Goal: Information Seeking & Learning: Understand process/instructions

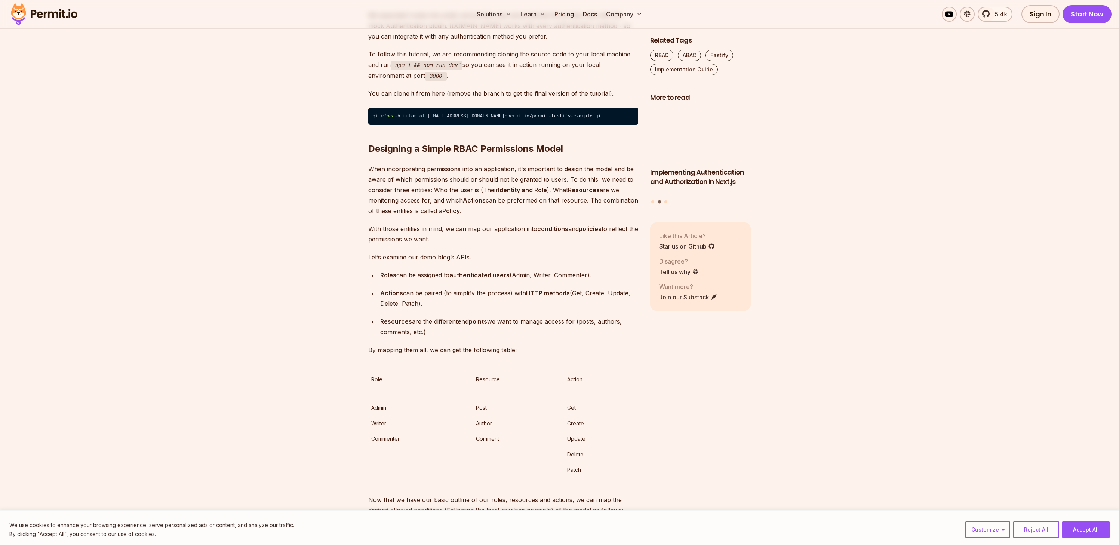
scroll to position [1263, 0]
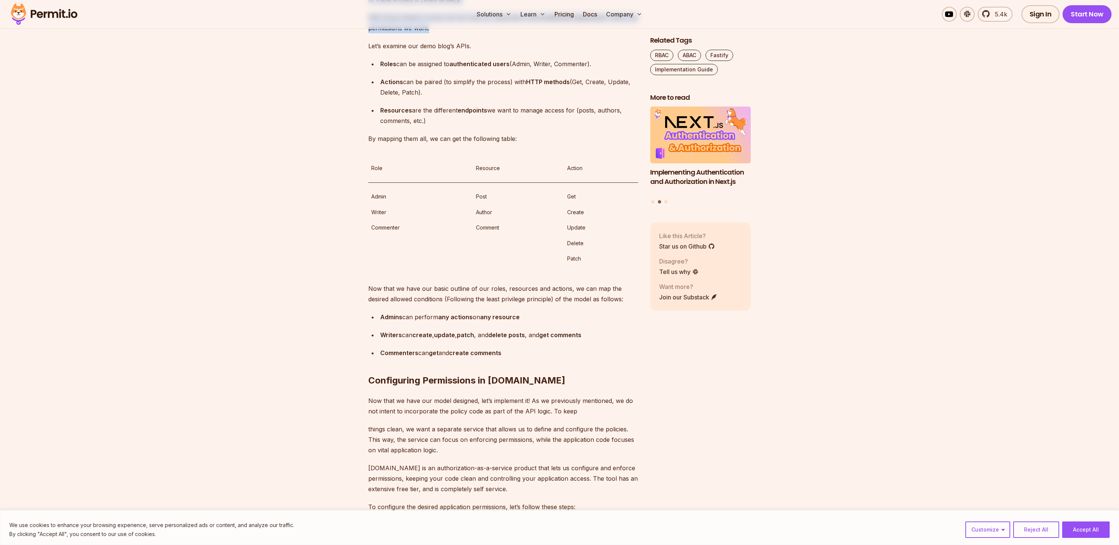
drag, startPoint x: 445, startPoint y: 113, endPoint x: 517, endPoint y: 200, distance: 112.6
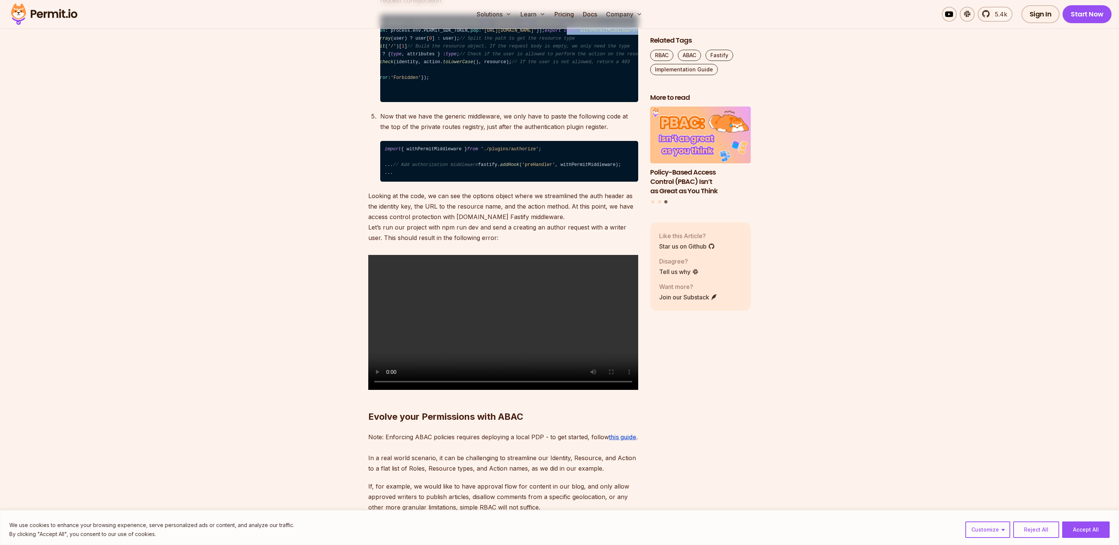
scroll to position [0, 0]
drag, startPoint x: 597, startPoint y: 260, endPoint x: 422, endPoint y: 263, distance: 175.4
click at [422, 102] on code "import type { FastifyReply , FastifyRequest , HookHandlerDoneFunction } from 'f…" at bounding box center [509, 59] width 258 height 88
click at [720, 33] on span "async" at bounding box center [727, 30] width 14 height 5
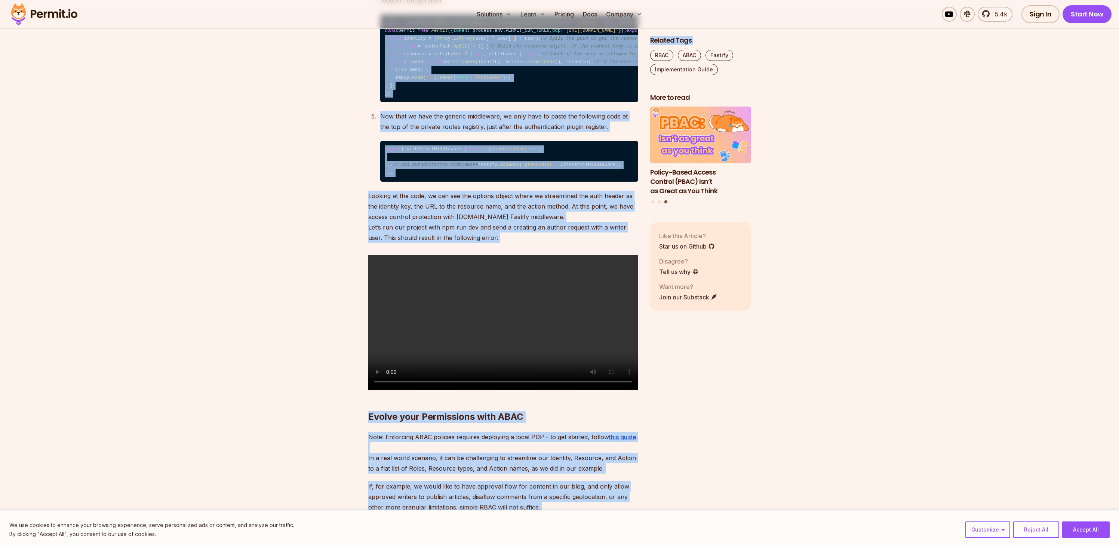
scroll to position [0, 71]
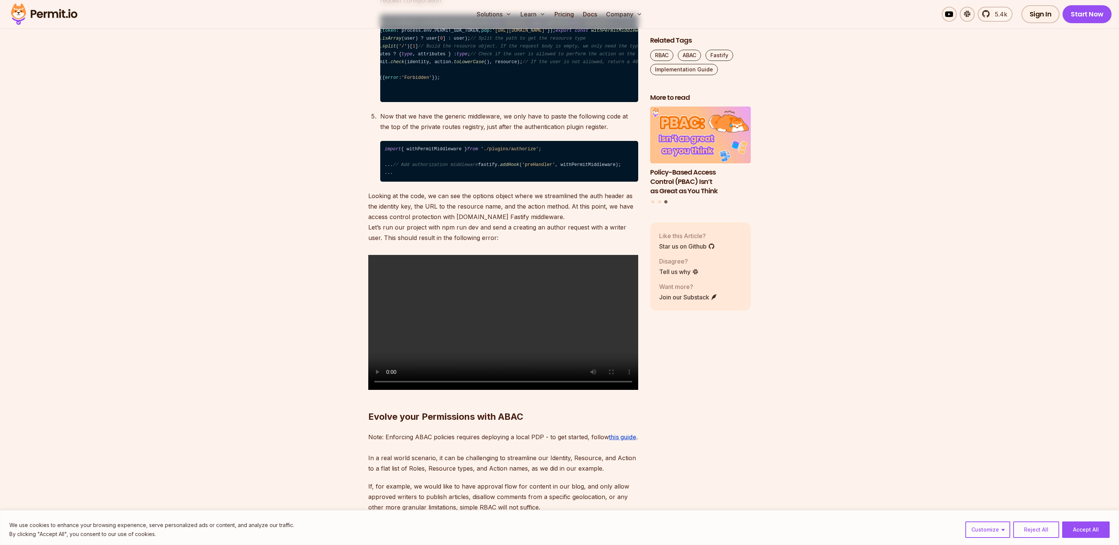
drag, startPoint x: 484, startPoint y: 262, endPoint x: 609, endPoint y: 263, distance: 124.9
click at [609, 102] on code "import type { FastifyReply , FastifyRequest , HookHandlerDoneFunction } from 'f…" at bounding box center [509, 59] width 258 height 88
click at [666, 33] on span "req: FastifyRequest, reply: FastifyReply, done: HookHandlerDoneFunction" at bounding box center [763, 30] width 195 height 5
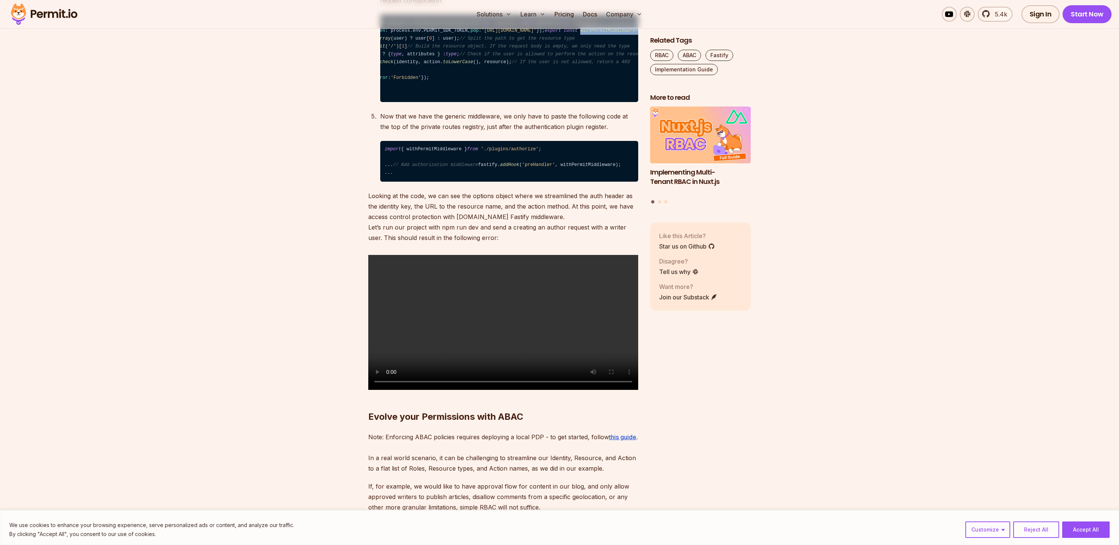
scroll to position [0, 0]
drag, startPoint x: 582, startPoint y: 260, endPoint x: 454, endPoint y: 266, distance: 128.8
click at [444, 102] on code "import type { FastifyReply , FastifyRequest , HookHandlerDoneFunction } from 'f…" at bounding box center [509, 59] width 258 height 88
click at [455, 102] on code "import type { FastifyReply , FastifyRequest , HookHandlerDoneFunction } from 'f…" at bounding box center [509, 59] width 258 height 88
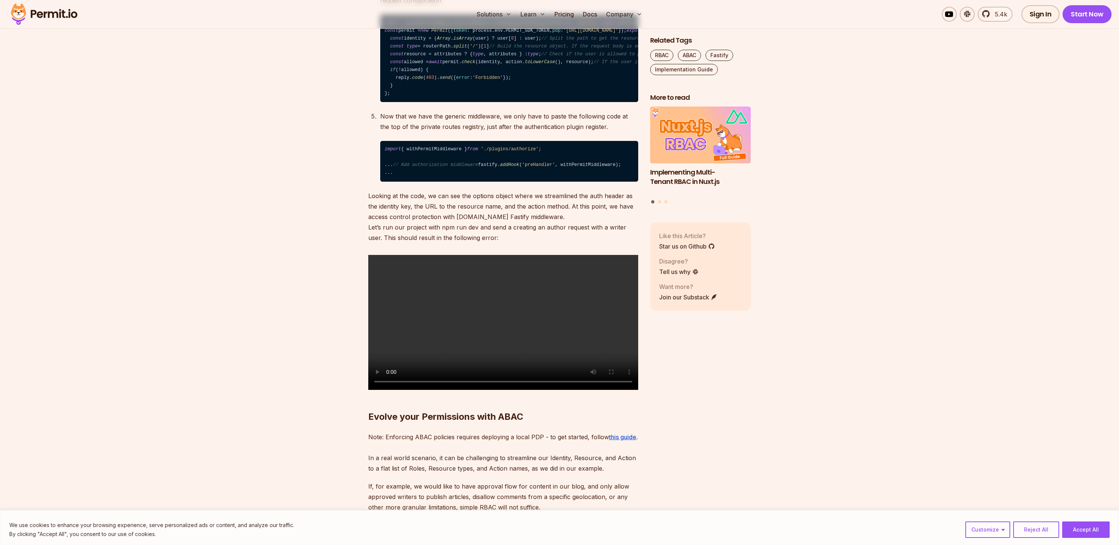
click at [455, 102] on code "import type { FastifyReply , FastifyRequest , HookHandlerDoneFunction } from 'f…" at bounding box center [509, 59] width 258 height 88
click at [439, 102] on code "import type { FastifyReply , FastifyRequest , HookHandlerDoneFunction } from 'f…" at bounding box center [509, 59] width 258 height 88
drag, startPoint x: 439, startPoint y: 268, endPoint x: 547, endPoint y: 270, distance: 108.1
click at [539, 102] on code "import type { FastifyReply , FastifyRequest , HookHandlerDoneFunction } from 'f…" at bounding box center [509, 59] width 258 height 88
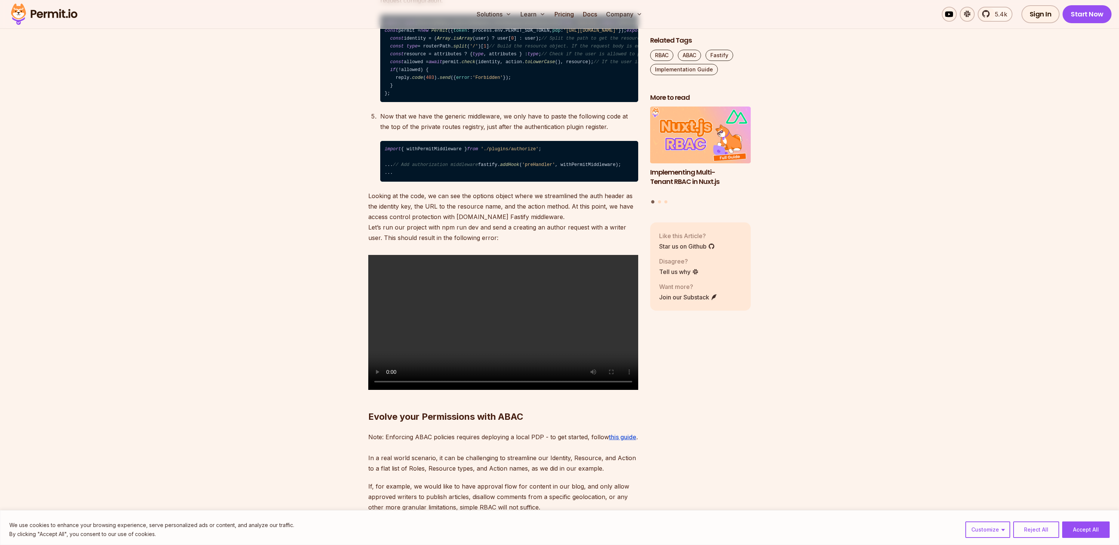
click at [539, 102] on code "import type { FastifyReply , FastifyRequest , HookHandlerDoneFunction } from 'f…" at bounding box center [509, 59] width 258 height 88
click at [430, 102] on code "import type { FastifyReply , FastifyRequest , HookHandlerDoneFunction } from 'f…" at bounding box center [509, 59] width 258 height 88
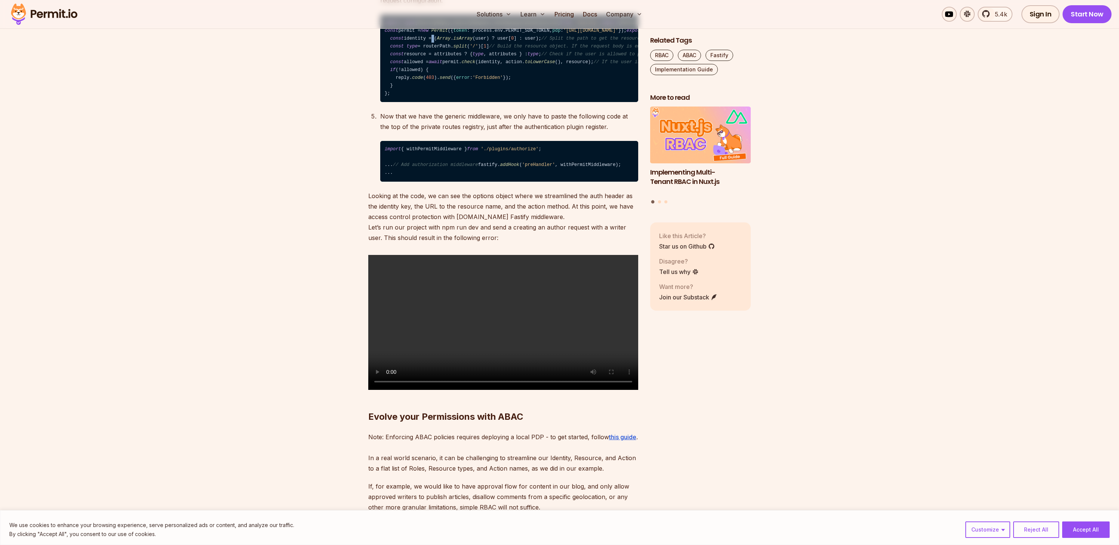
click at [542, 102] on code "import type { FastifyReply , FastifyRequest , HookHandlerDoneFunction } from 'f…" at bounding box center [509, 59] width 258 height 88
click at [662, 33] on span "withPermitMiddleware" at bounding box center [689, 30] width 55 height 5
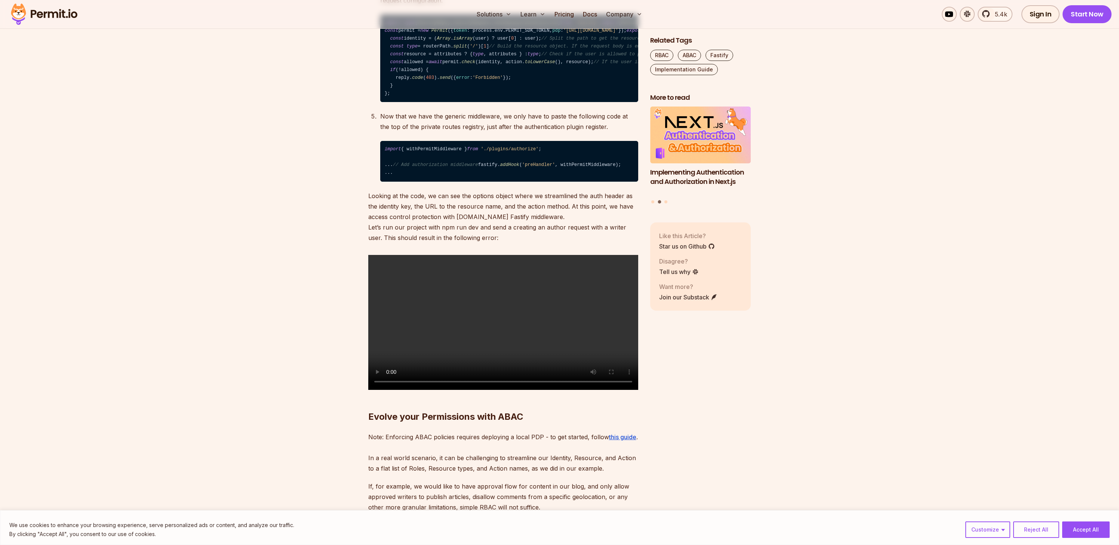
click at [662, 33] on span "withPermitMiddleware" at bounding box center [689, 30] width 55 height 5
copy span "withPermitMiddleware"
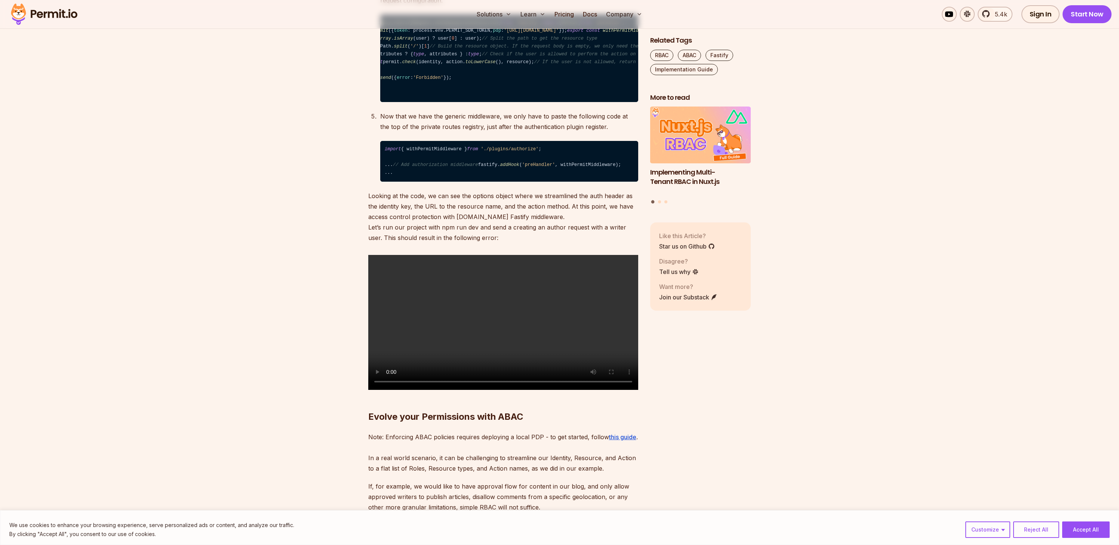
scroll to position [0, 82]
drag, startPoint x: 568, startPoint y: 265, endPoint x: 605, endPoint y: 263, distance: 37.1
click at [605, 102] on code "import type { FastifyReply , FastifyRequest , HookHandlerDoneFunction } from 'f…" at bounding box center [509, 59] width 258 height 88
click at [655, 33] on span "req: FastifyRequest, reply: FastifyReply, done: HookHandlerDoneFunction" at bounding box center [752, 30] width 195 height 5
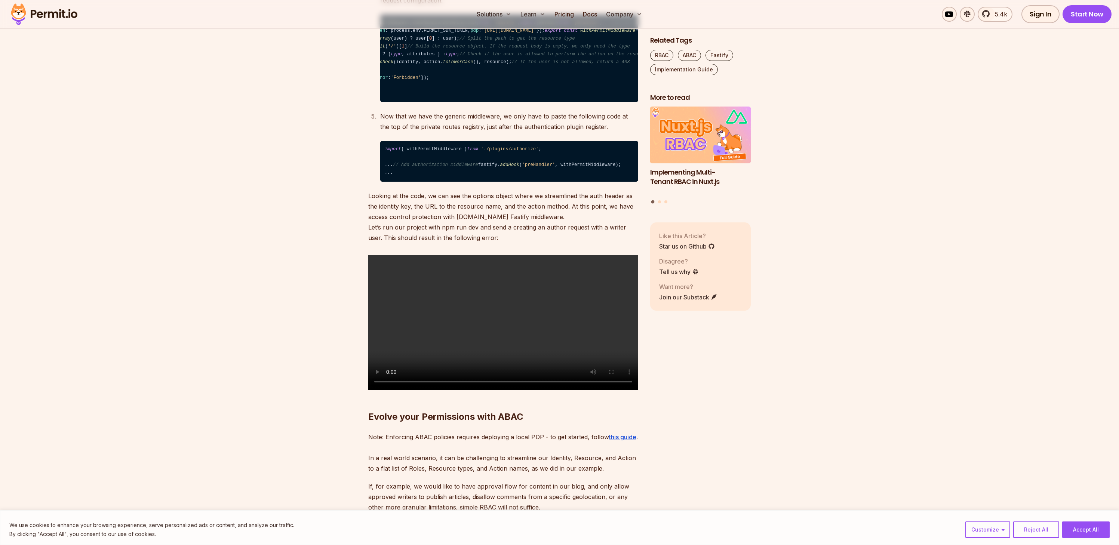
copy span "HookHandlerDoneFunction"
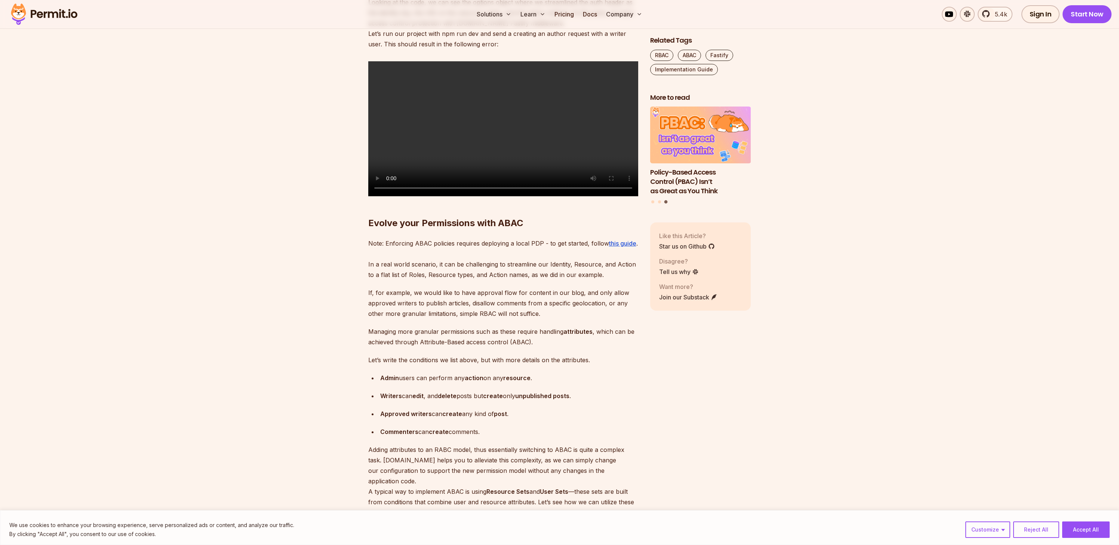
scroll to position [2968, 0]
drag, startPoint x: 446, startPoint y: 148, endPoint x: 614, endPoint y: 170, distance: 169.3
drag, startPoint x: 614, startPoint y: 170, endPoint x: 386, endPoint y: 65, distance: 250.8
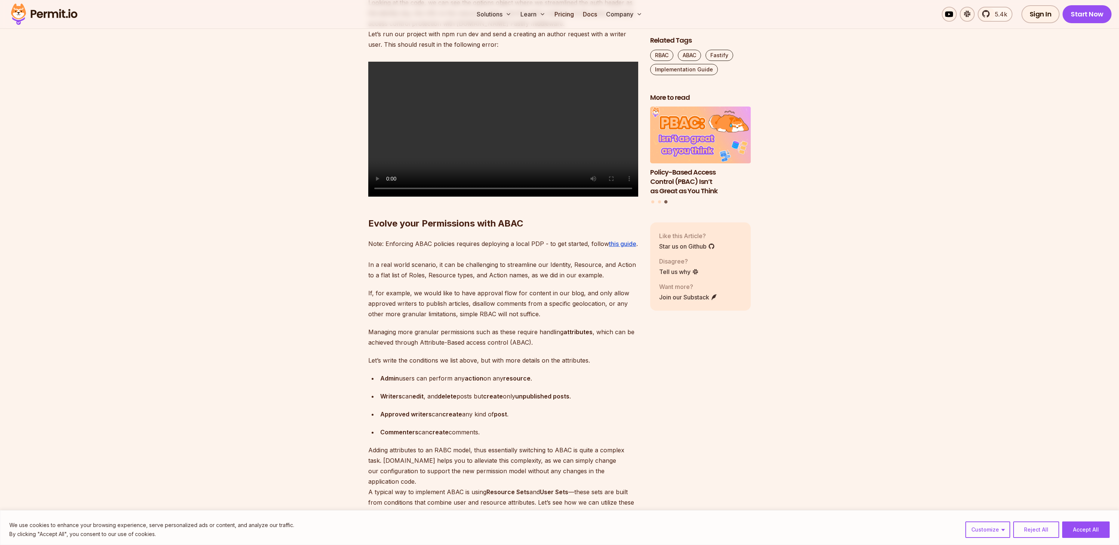
drag, startPoint x: 386, startPoint y: 65, endPoint x: 439, endPoint y: 223, distance: 166.5
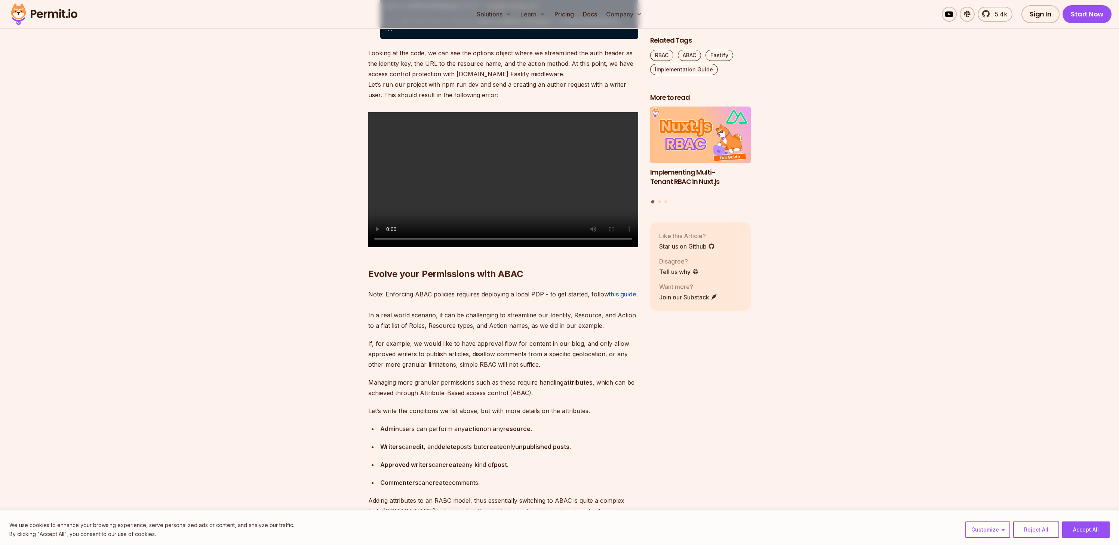
scroll to position [0, 0]
